Goal: Task Accomplishment & Management: Manage account settings

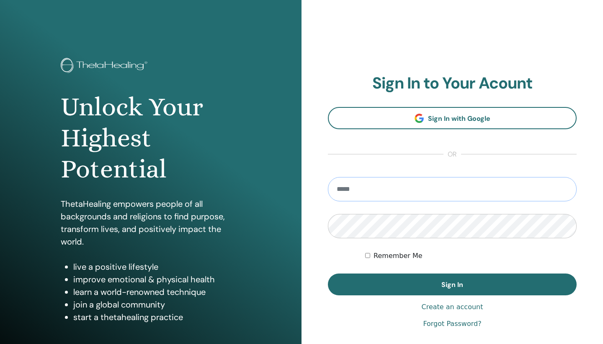
type input "**********"
click at [452, 284] on button "Sign In" at bounding box center [452, 284] width 249 height 22
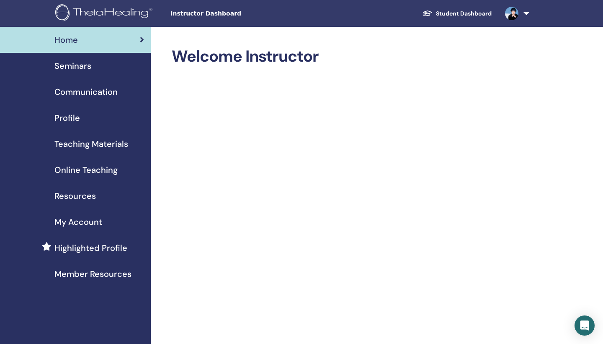
click at [71, 67] on span "Seminars" at bounding box center [72, 65] width 37 height 13
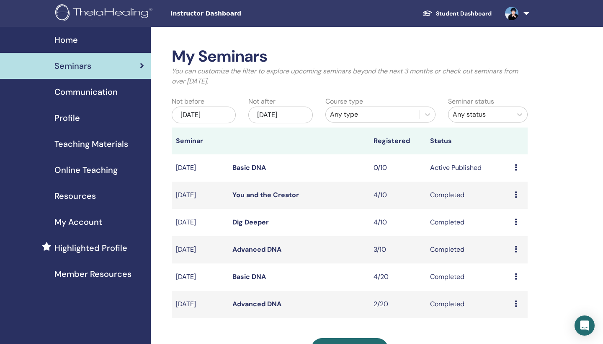
click at [256, 169] on link "Basic DNA" at bounding box center [250, 167] width 34 height 9
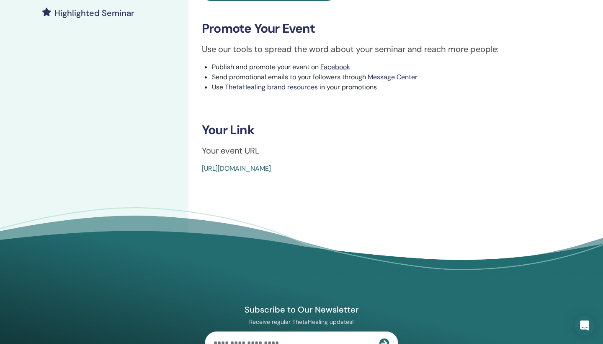
scroll to position [239, 0]
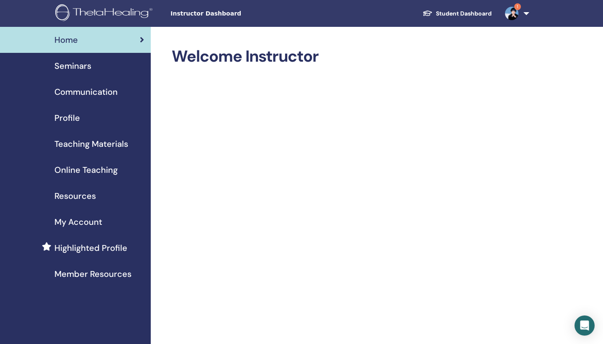
click at [515, 11] on img at bounding box center [511, 13] width 13 height 13
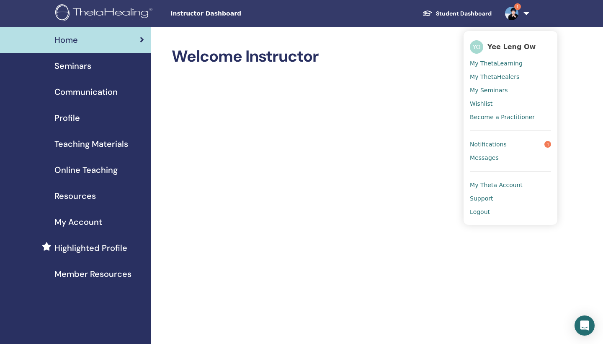
click at [507, 142] on link "Notifications 1" at bounding box center [510, 143] width 81 height 13
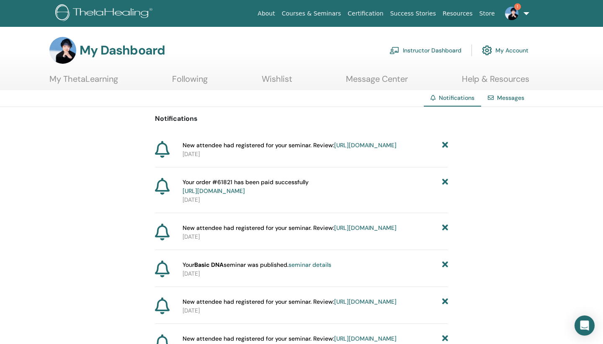
click at [334, 149] on link "[URL][DOMAIN_NAME]" at bounding box center [365, 145] width 62 height 8
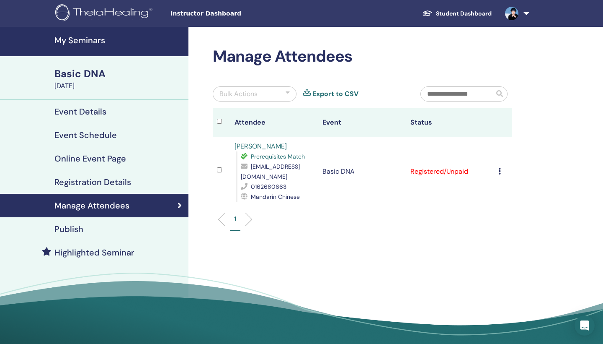
click at [499, 173] on icon at bounding box center [500, 171] width 3 height 7
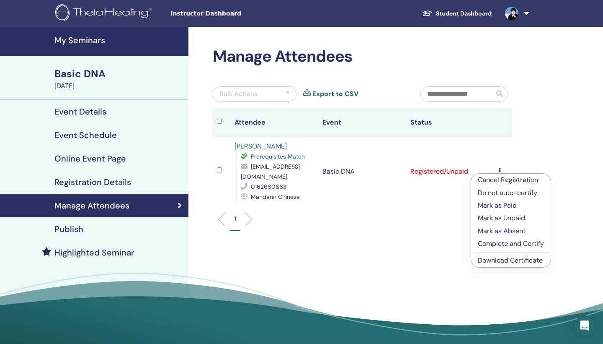
click at [506, 205] on p "Mark as Paid" at bounding box center [511, 205] width 66 height 10
